Goal: Task Accomplishment & Management: Use online tool/utility

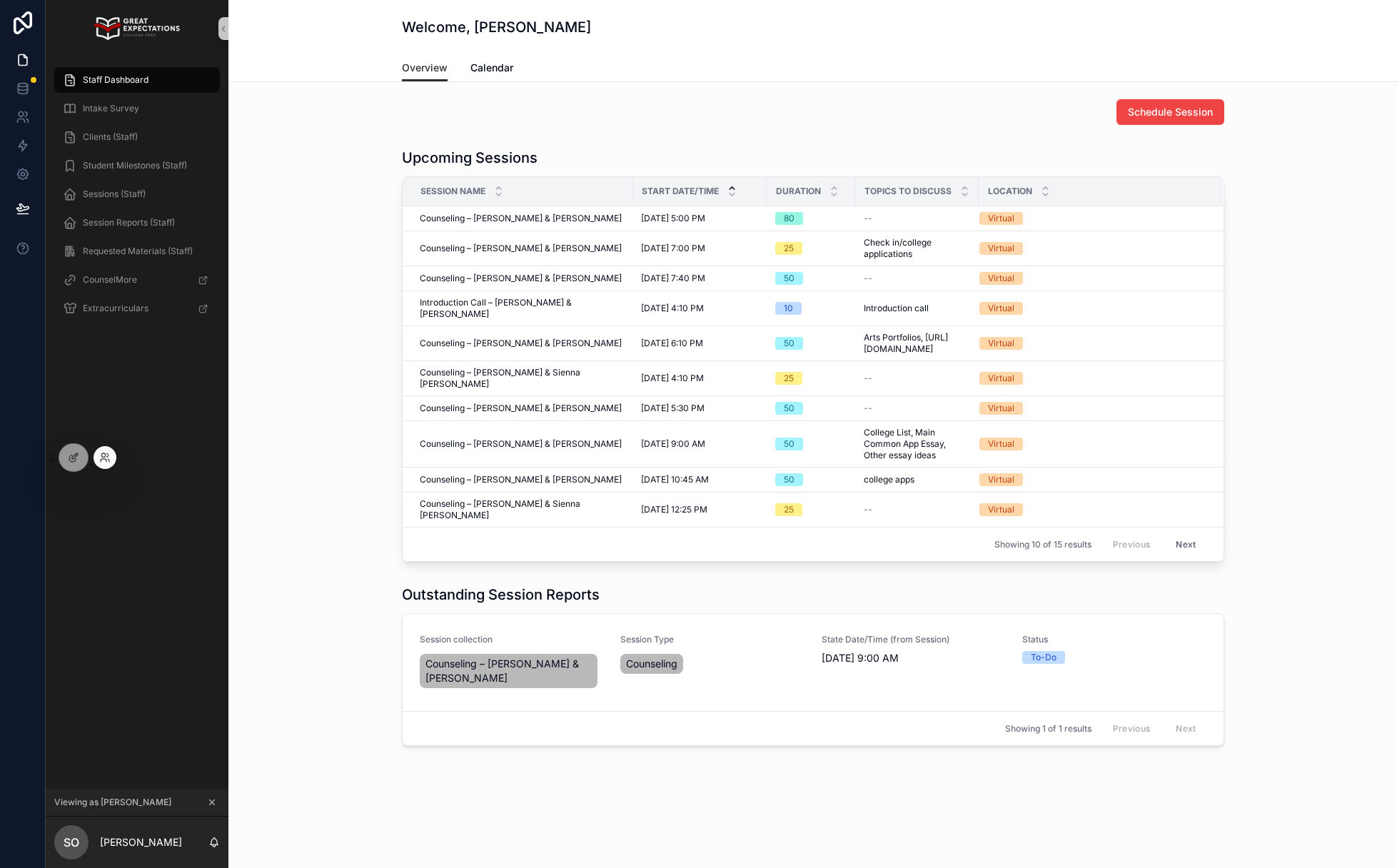
click at [114, 457] on div at bounding box center [105, 457] width 23 height 23
click at [109, 458] on icon at bounding box center [104, 457] width 12 height 12
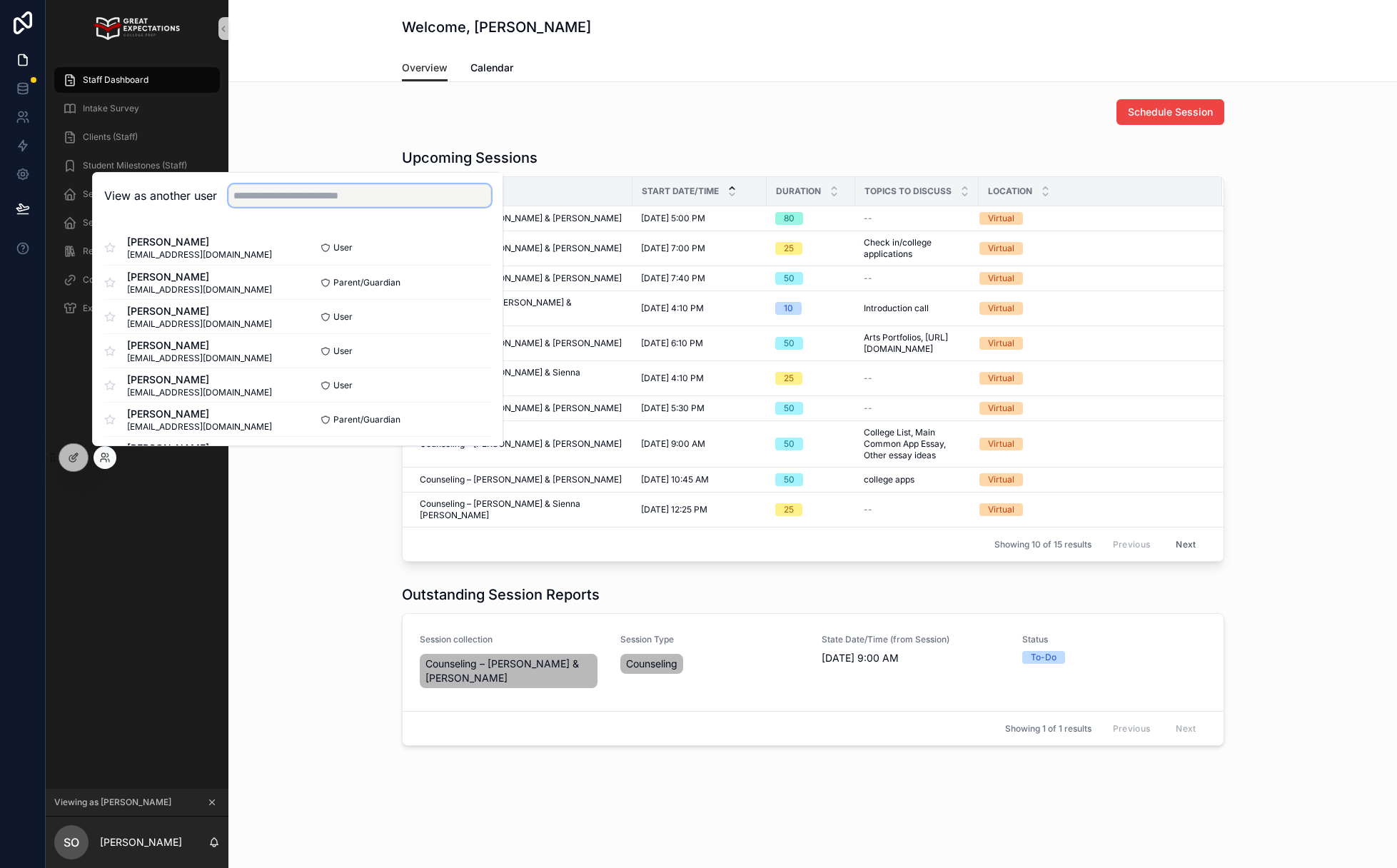
click at [292, 204] on input "text" at bounding box center [359, 196] width 263 height 23
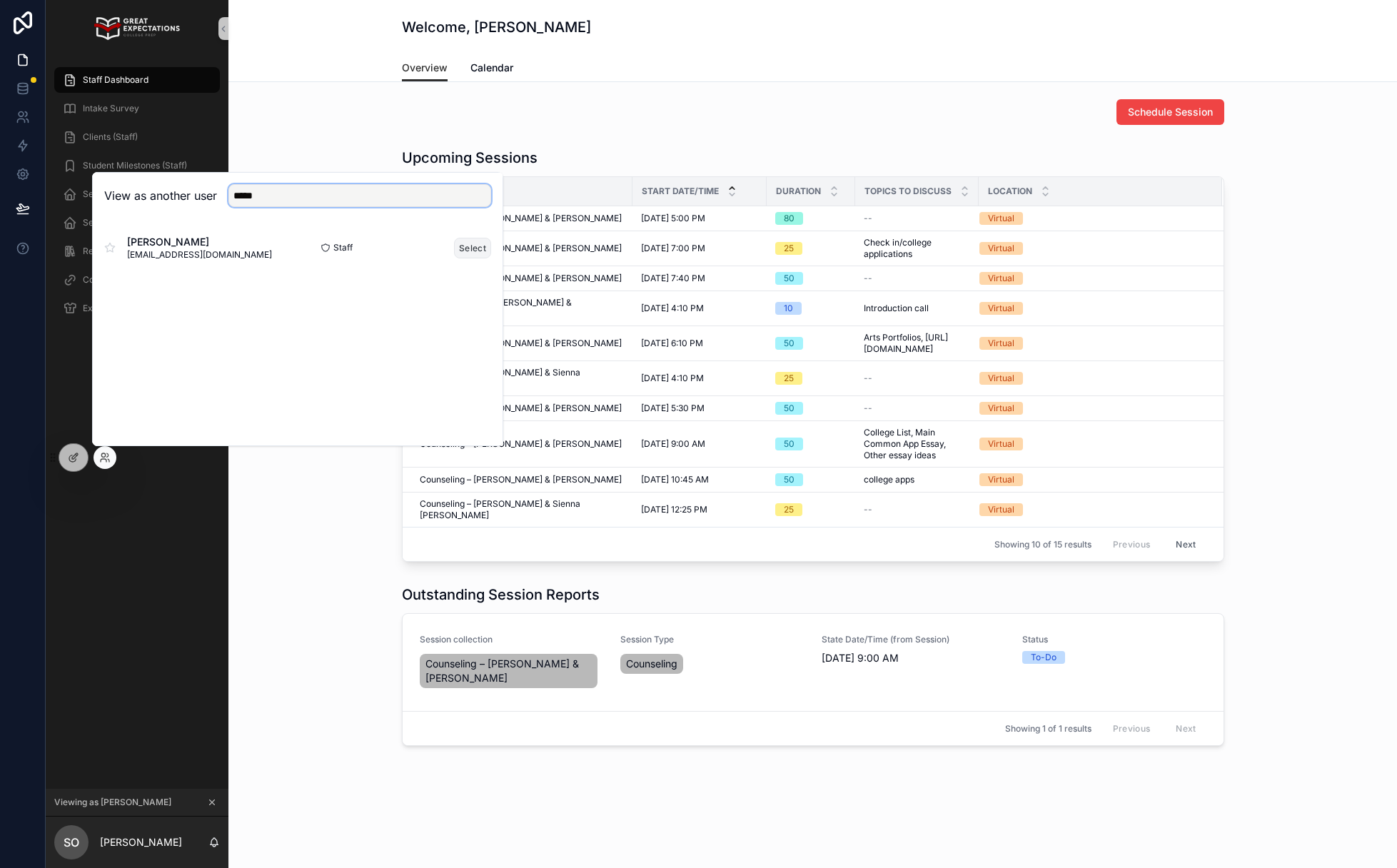
type input "*****"
click at [460, 254] on button "Select" at bounding box center [472, 248] width 37 height 20
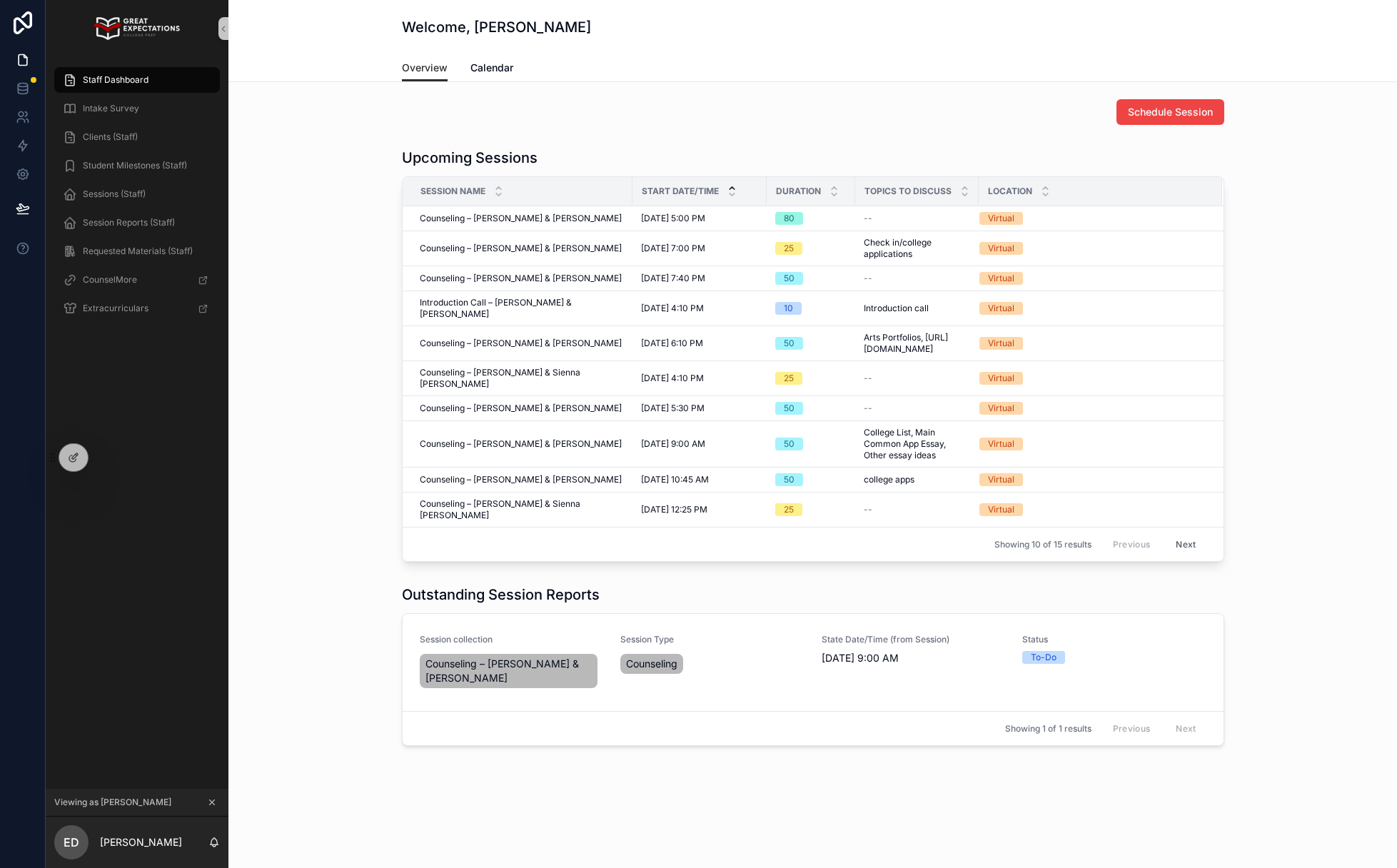
click at [107, 81] on span "Staff Dashboard" at bounding box center [116, 80] width 65 height 12
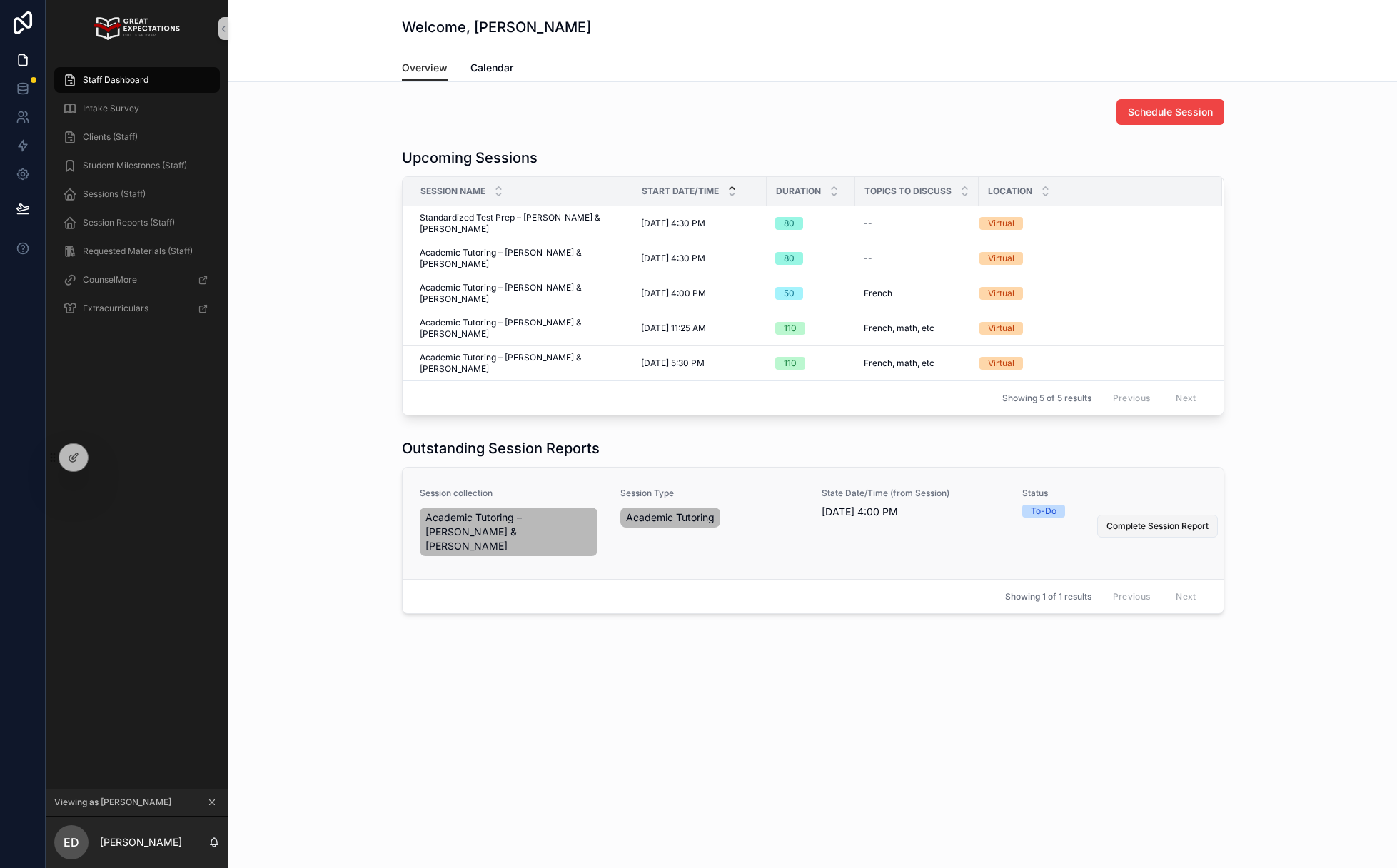
click at [1157, 515] on button "Complete Session Report" at bounding box center [1157, 526] width 120 height 23
